Goal: Check status: Check status

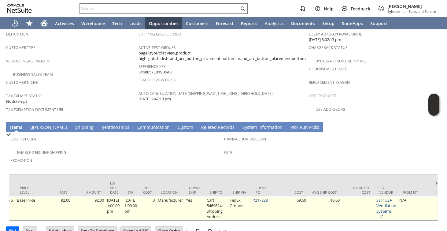
scroll to position [0, 366]
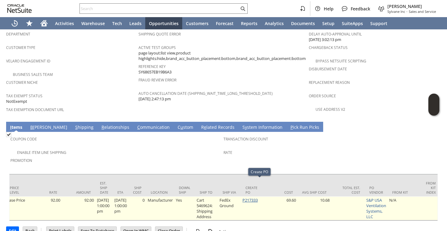
click at [255, 197] on link "P217333" at bounding box center [249, 200] width 15 height 6
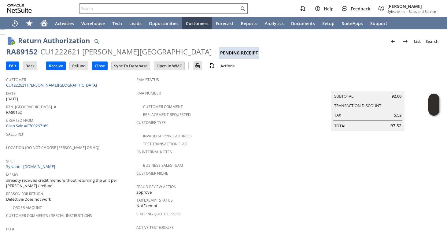
click at [280, 95] on div "RMA Number" at bounding box center [219, 95] width 167 height 13
click at [47, 24] on icon "Home" at bounding box center [43, 23] width 7 height 7
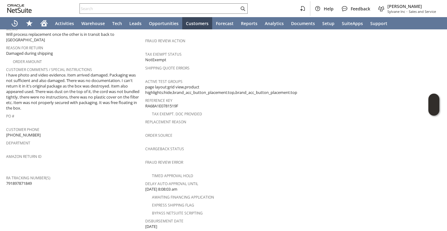
scroll to position [176, 0]
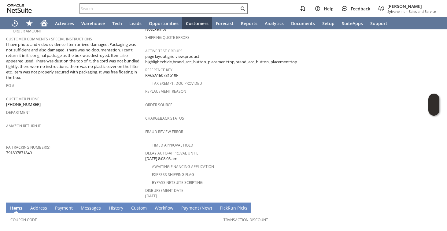
click at [100, 135] on span "Return Tracking Numbers" at bounding box center [74, 138] width 136 height 7
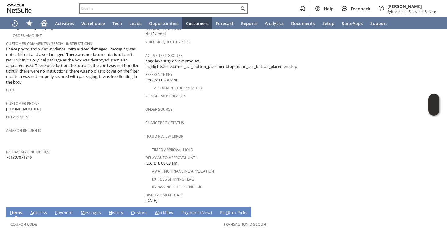
scroll to position [260, 0]
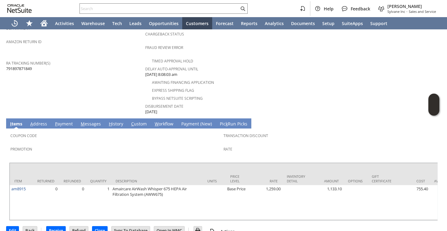
click at [28, 66] on span "791897871849" at bounding box center [19, 69] width 26 height 6
copy span "791897871849"
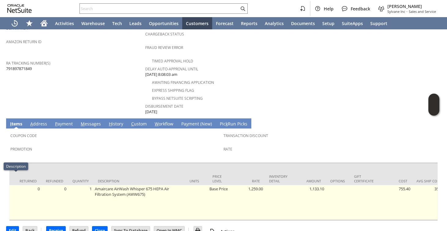
scroll to position [0, 0]
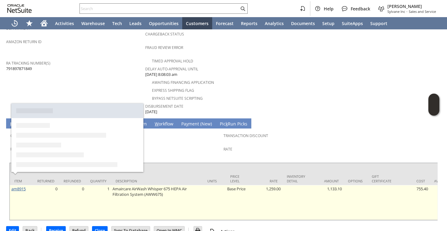
click at [21, 186] on link "am8915" at bounding box center [18, 189] width 14 height 6
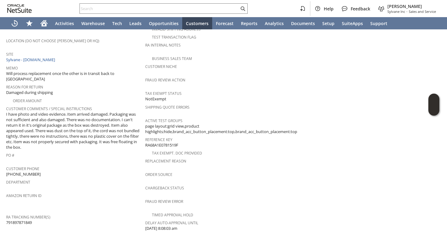
scroll to position [39, 0]
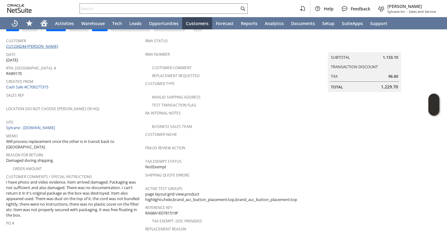
click at [50, 46] on link "CU1234244 Karolien Bastiaens" at bounding box center [33, 46] width 54 height 6
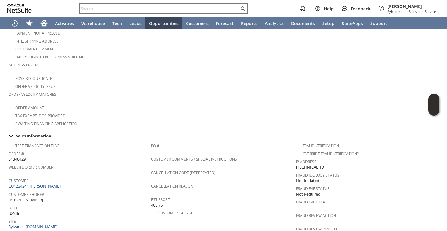
scroll to position [178, 0]
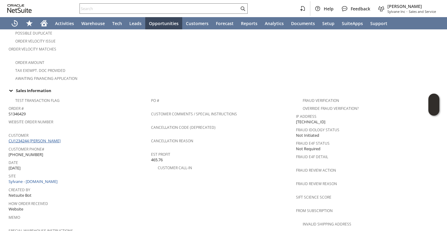
click at [39, 138] on link "CU1234244 [PERSON_NAME]" at bounding box center [36, 141] width 54 height 6
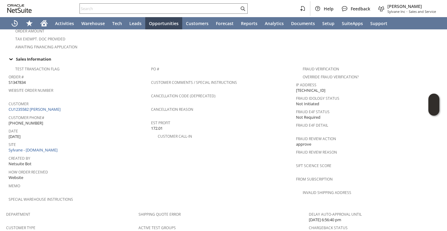
scroll to position [206, 0]
